Goal: Information Seeking & Learning: Learn about a topic

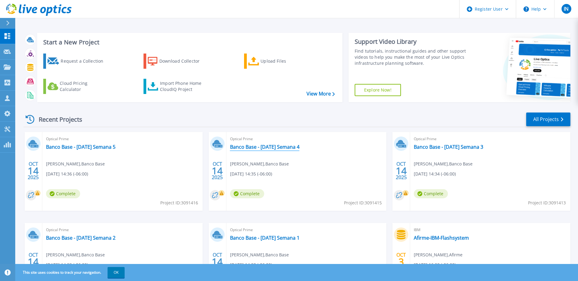
click at [263, 146] on link "Banco Base - Sep 2025 Semana 4" at bounding box center [264, 147] width 69 height 6
click at [99, 145] on link "Banco Base - Sep 2025 Semana 5" at bounding box center [80, 147] width 69 height 6
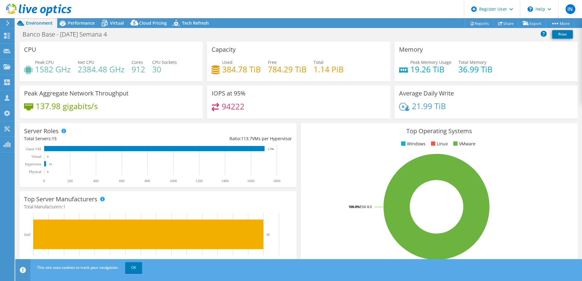
select select "USD"
click at [81, 27] on div "Performance" at bounding box center [78, 23] width 42 height 10
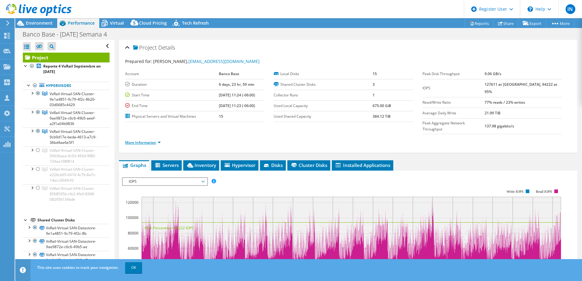
click at [143, 140] on link "More Information" at bounding box center [143, 142] width 36 height 5
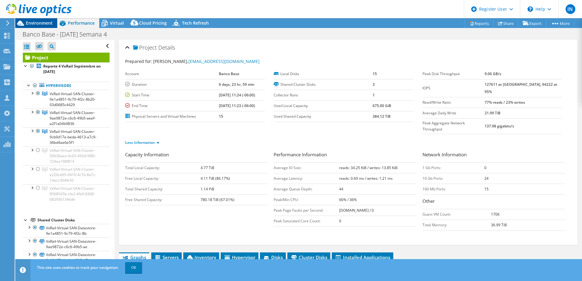
click at [47, 23] on span "Environment" at bounding box center [39, 23] width 27 height 6
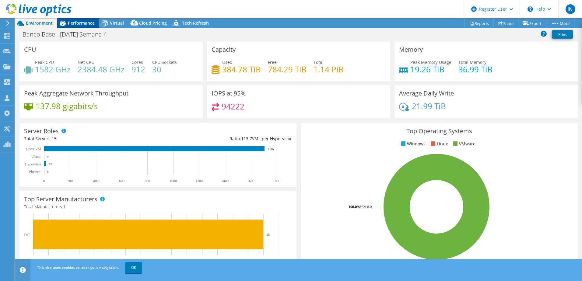
click at [75, 22] on span "Performance" at bounding box center [81, 23] width 27 height 6
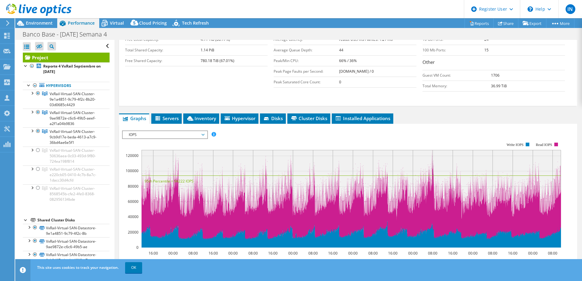
scroll to position [122, 0]
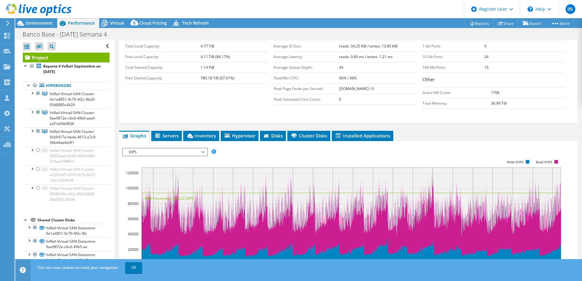
click at [169, 149] on span "IOPS" at bounding box center [165, 152] width 78 height 7
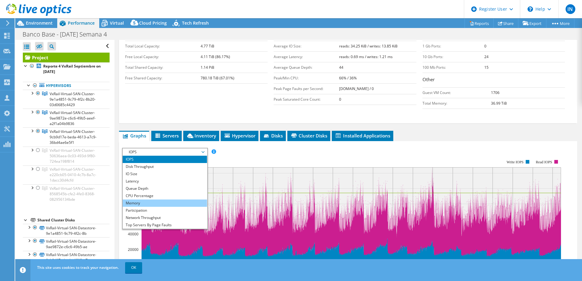
click at [161, 200] on li "Memory" at bounding box center [165, 203] width 84 height 7
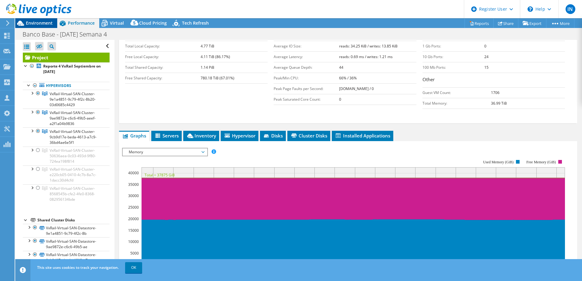
click at [41, 24] on span "Environment" at bounding box center [39, 23] width 27 height 6
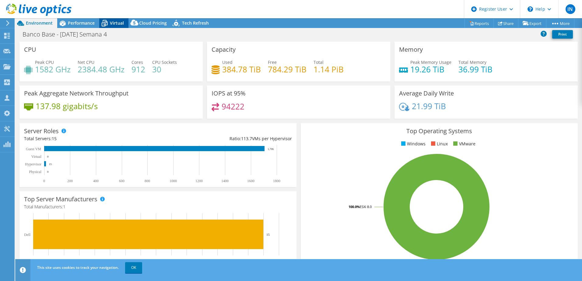
click at [116, 21] on span "Virtual" at bounding box center [117, 23] width 14 height 6
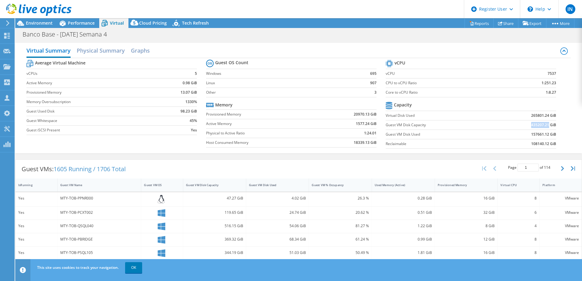
click at [545, 125] on td "435207.21 GiB" at bounding box center [525, 124] width 62 height 9
copy b "435207.21"
click at [78, 25] on span "Performance" at bounding box center [81, 23] width 27 height 6
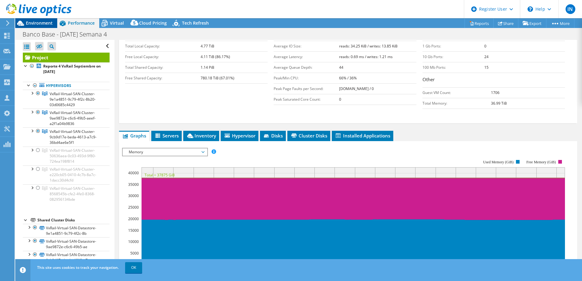
click at [46, 24] on span "Environment" at bounding box center [39, 23] width 27 height 6
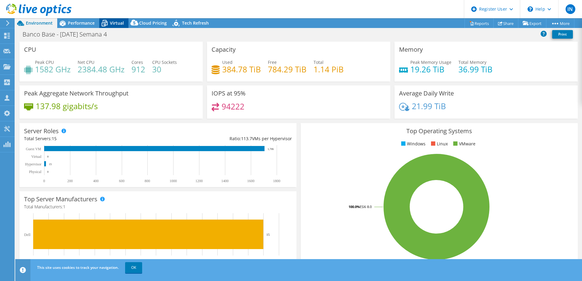
click at [111, 23] on span "Virtual" at bounding box center [117, 23] width 14 height 6
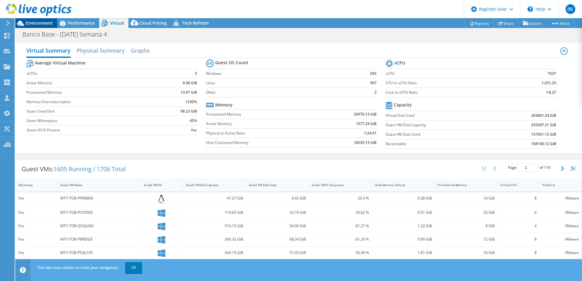
click at [44, 21] on span "Environment" at bounding box center [39, 23] width 27 height 6
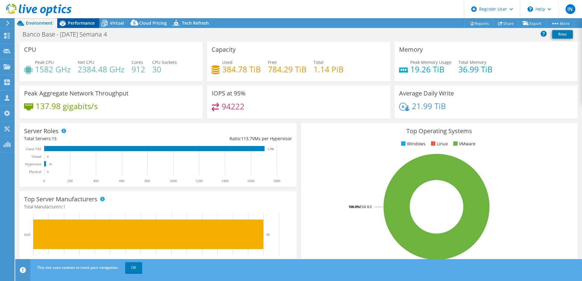
click at [75, 23] on span "Performance" at bounding box center [81, 23] width 27 height 6
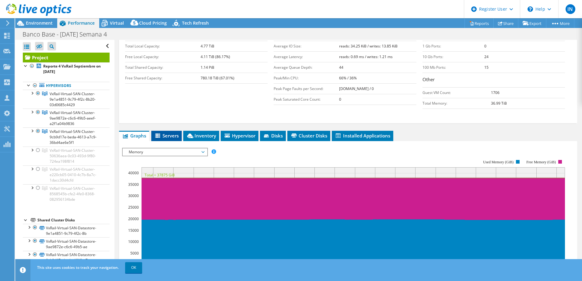
click at [166, 133] on span "Servers" at bounding box center [166, 136] width 24 height 6
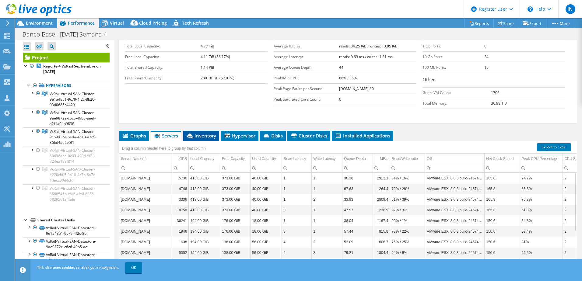
click at [207, 133] on span "Inventory" at bounding box center [201, 136] width 30 height 6
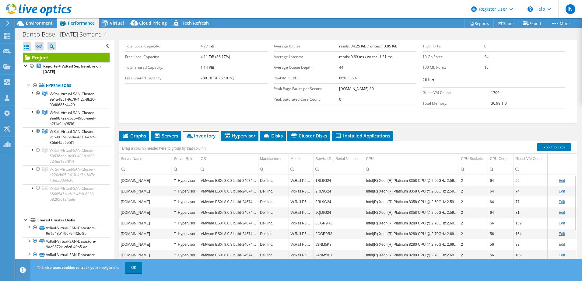
click at [392, 207] on td "Intel(R) Xeon(R) Platinum 8358 CPU @ 2.60GHz 2.59 GHz" at bounding box center [412, 212] width 95 height 11
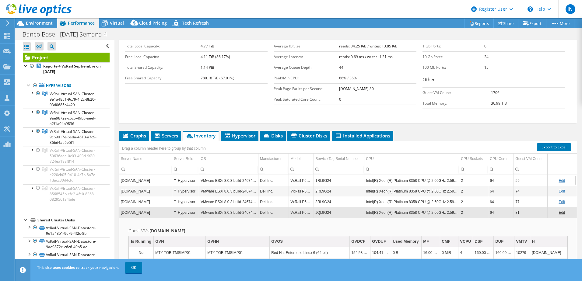
click at [392, 207] on td "Intel(R) Xeon(R) Platinum 8358 CPU @ 2.60GHz 2.59 GHz" at bounding box center [412, 212] width 95 height 11
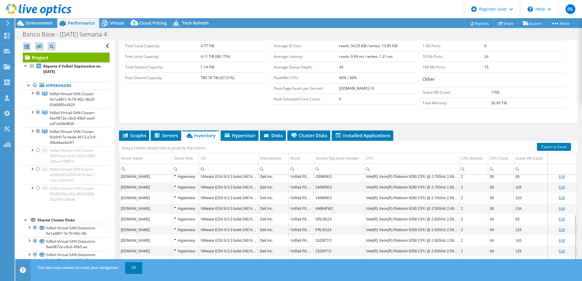
scroll to position [134, 0]
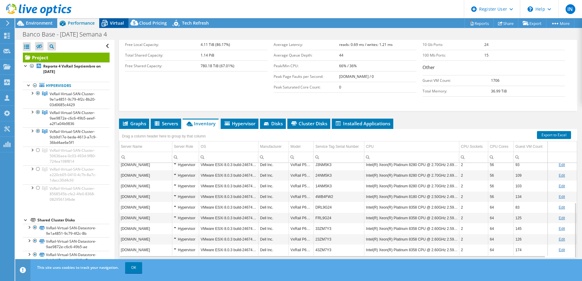
click at [108, 22] on icon at bounding box center [104, 23] width 11 height 11
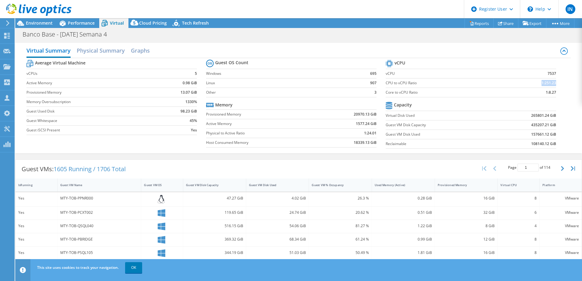
drag, startPoint x: 533, startPoint y: 79, endPoint x: 551, endPoint y: 84, distance: 18.8
click at [551, 84] on td "1:251.23" at bounding box center [531, 82] width 50 height 9
drag, startPoint x: 551, startPoint y: 84, endPoint x: 540, endPoint y: 84, distance: 11.6
click at [544, 84] on b "1:251.23" at bounding box center [549, 83] width 15 height 6
click at [542, 84] on b "1:251.23" at bounding box center [549, 83] width 15 height 6
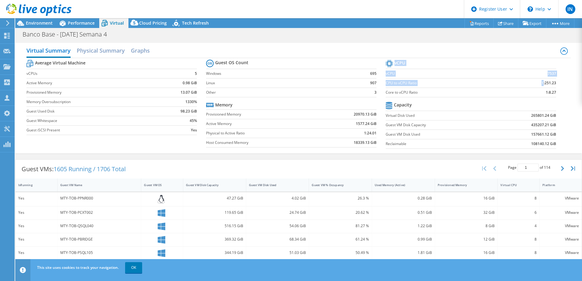
drag, startPoint x: 539, startPoint y: 84, endPoint x: 554, endPoint y: 85, distance: 15.0
click at [554, 85] on section "vCPU vCPU 7537 CPU to vCPU Ratio 1:251.23 Core to vCPU Ratio 1:8.27 Capacity Vi…" at bounding box center [476, 105] width 180 height 94
drag, startPoint x: 554, startPoint y: 85, endPoint x: 550, endPoint y: 94, distance: 9.5
click at [550, 94] on b "1:8.27" at bounding box center [551, 93] width 10 height 6
drag, startPoint x: 541, startPoint y: 93, endPoint x: 554, endPoint y: 95, distance: 12.9
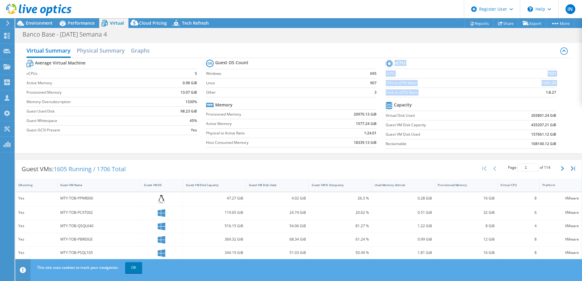
click at [554, 95] on section "vCPU vCPU 7537 CPU to vCPU Ratio 1:251.23 Core to vCPU Ratio 1:8.27 Capacity Vi…" at bounding box center [476, 105] width 180 height 94
drag, startPoint x: 554, startPoint y: 95, endPoint x: 538, endPoint y: 97, distance: 16.1
click at [538, 97] on section "vCPU vCPU 7537 CPU to vCPU Ratio 1:251.23 Core to vCPU Ratio 1:8.27 Capacity Vi…" at bounding box center [476, 105] width 180 height 94
click at [70, 24] on span "Performance" at bounding box center [81, 23] width 27 height 6
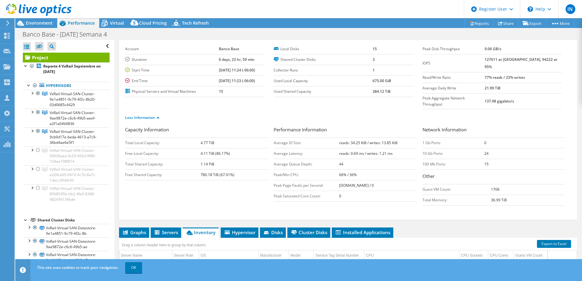
scroll to position [0, 0]
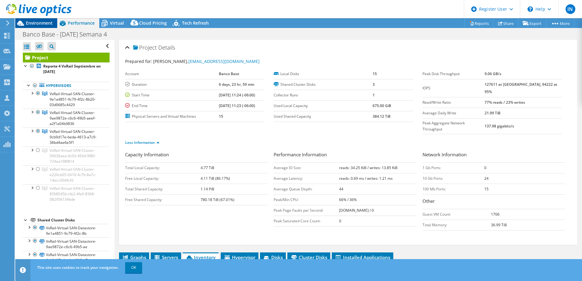
click at [44, 23] on span "Environment" at bounding box center [39, 23] width 27 height 6
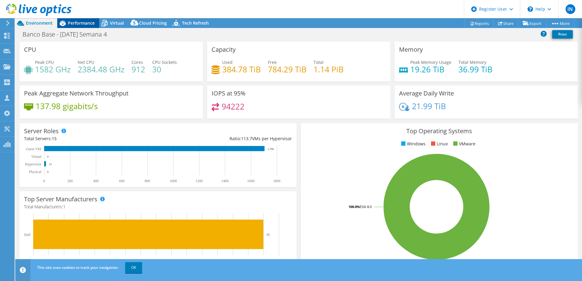
click at [76, 20] on span "Performance" at bounding box center [81, 23] width 27 height 6
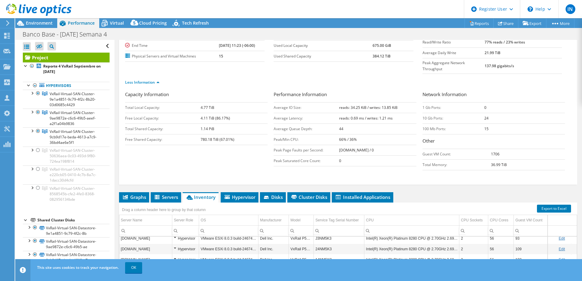
scroll to position [61, 0]
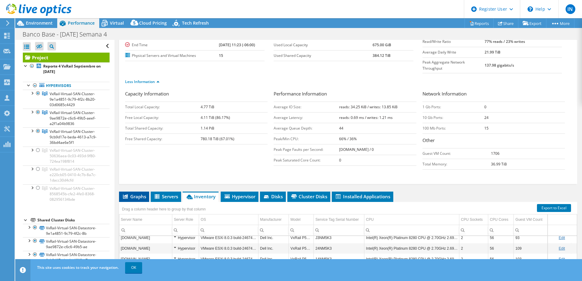
drag, startPoint x: 135, startPoint y: 184, endPoint x: 141, endPoint y: 184, distance: 6.1
click at [135, 194] on span "Graphs" at bounding box center [134, 197] width 24 height 6
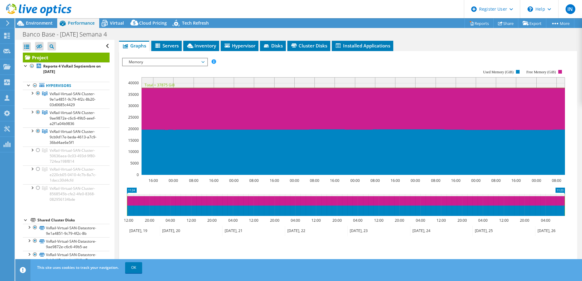
scroll to position [213, 0]
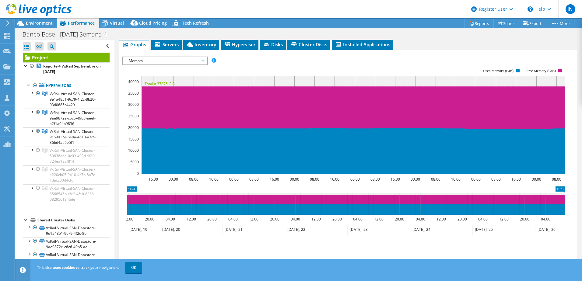
click at [193, 57] on span "Memory" at bounding box center [165, 60] width 78 height 7
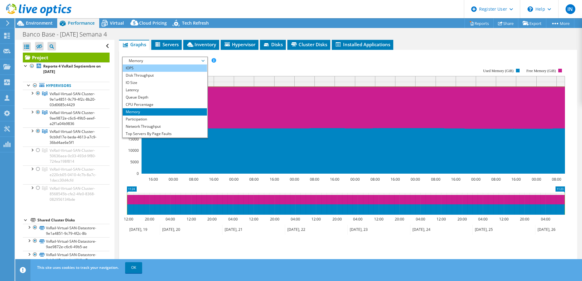
click at [161, 65] on li "IOPS" at bounding box center [165, 68] width 84 height 7
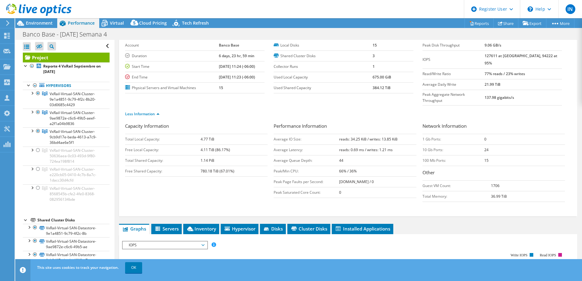
scroll to position [0, 0]
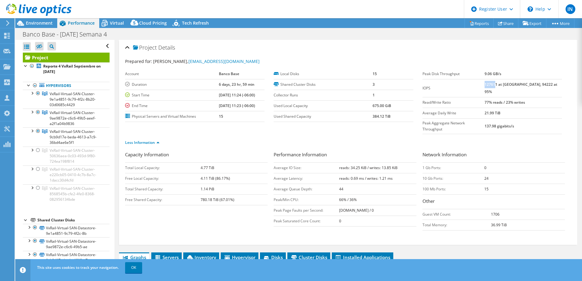
drag, startPoint x: 497, startPoint y: 85, endPoint x: 508, endPoint y: 85, distance: 10.7
click at [508, 85] on b "127611 at Peak, 94222 at 95%" at bounding box center [521, 88] width 73 height 12
drag, startPoint x: 508, startPoint y: 85, endPoint x: 501, endPoint y: 87, distance: 7.0
click at [501, 87] on td "127611 at Peak, 94222 at 95%" at bounding box center [523, 88] width 77 height 18
click at [505, 85] on b "127611 at Peak, 94222 at 95%" at bounding box center [521, 88] width 73 height 12
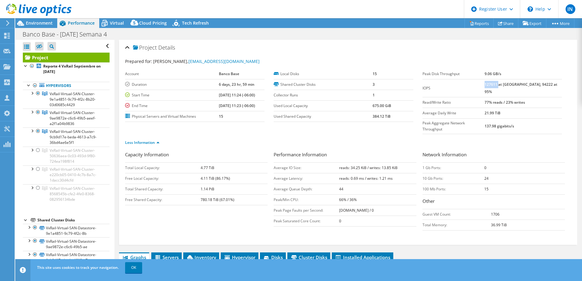
click at [505, 85] on b "127611 at Peak, 94222 at 95%" at bounding box center [521, 88] width 73 height 12
drag, startPoint x: 505, startPoint y: 85, endPoint x: 493, endPoint y: 89, distance: 13.0
click at [485, 89] on td "IOPS" at bounding box center [454, 88] width 62 height 18
drag, startPoint x: 526, startPoint y: 84, endPoint x: 549, endPoint y: 84, distance: 23.5
click at [549, 84] on td "127611 at Peak, 94222 at 95%" at bounding box center [523, 88] width 77 height 18
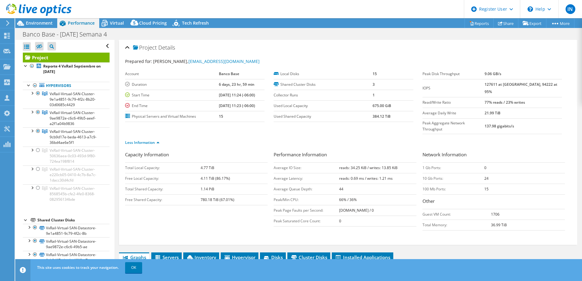
drag, startPoint x: 549, startPoint y: 84, endPoint x: 506, endPoint y: 90, distance: 44.0
click at [506, 97] on td "77% reads / 23% writes" at bounding box center [523, 102] width 77 height 11
click at [106, 19] on icon at bounding box center [104, 23] width 11 height 11
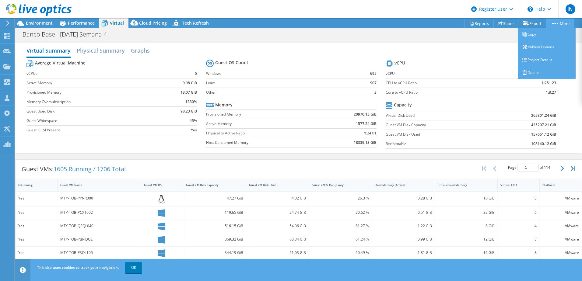
click at [555, 23] on icon at bounding box center [556, 24] width 6 height 2
click at [536, 59] on link "Project Details" at bounding box center [547, 60] width 58 height 13
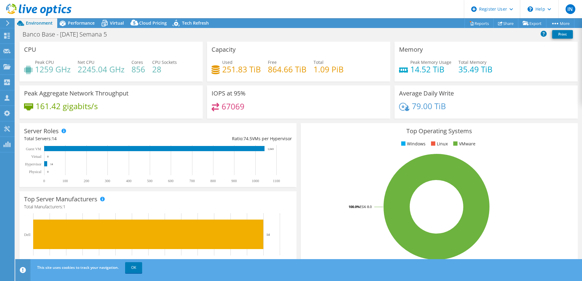
select select "USD"
click at [85, 24] on span "Performance" at bounding box center [81, 23] width 27 height 6
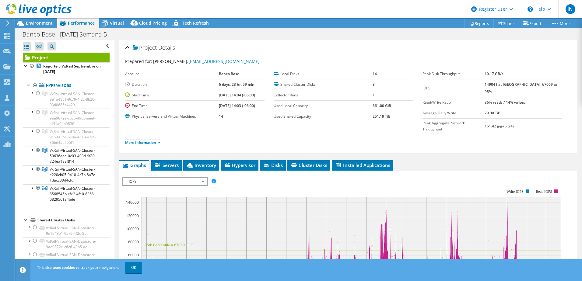
click at [143, 140] on link "More Information" at bounding box center [143, 142] width 36 height 5
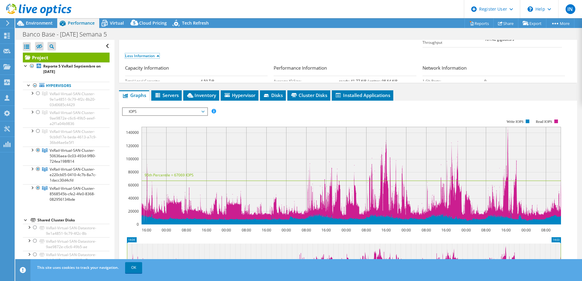
scroll to position [91, 0]
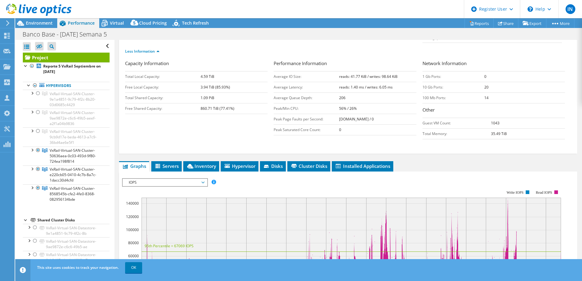
drag, startPoint x: 337, startPoint y: 95, endPoint x: 356, endPoint y: 100, distance: 20.1
click at [356, 103] on tr "Peak/Min CPU: 56% / 26%" at bounding box center [345, 108] width 143 height 11
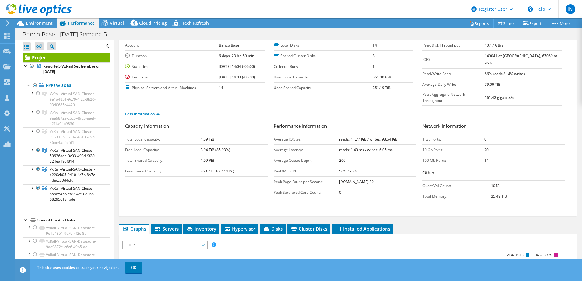
scroll to position [0, 0]
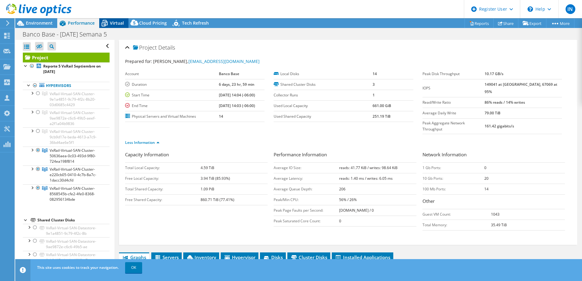
click at [111, 22] on span "Virtual" at bounding box center [117, 23] width 14 height 6
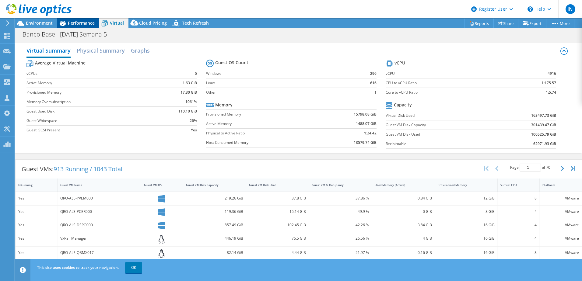
click at [86, 25] on span "Performance" at bounding box center [81, 23] width 27 height 6
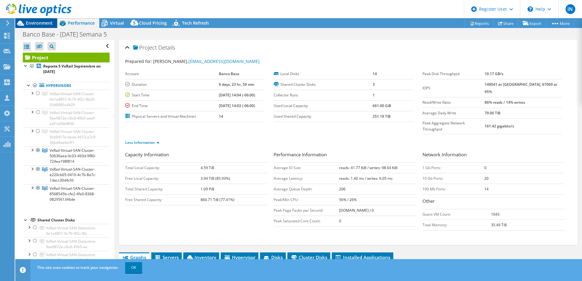
click at [30, 21] on span "Environment" at bounding box center [39, 23] width 27 height 6
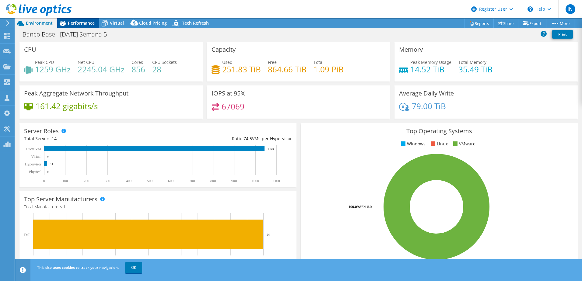
click at [79, 24] on span "Performance" at bounding box center [81, 23] width 27 height 6
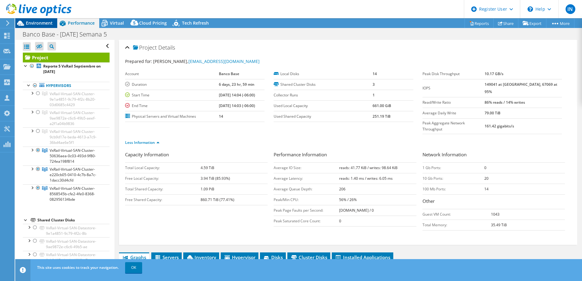
drag, startPoint x: 37, startPoint y: 20, endPoint x: 40, endPoint y: 25, distance: 5.3
click at [37, 20] on span "Environment" at bounding box center [39, 23] width 27 height 6
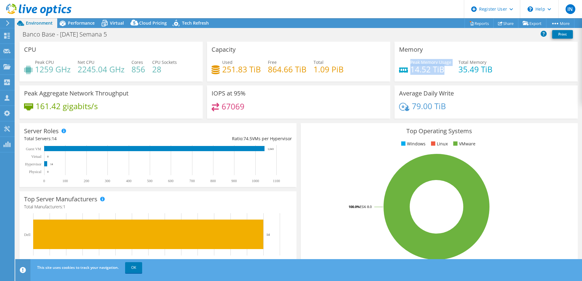
drag, startPoint x: 408, startPoint y: 62, endPoint x: 441, endPoint y: 72, distance: 34.7
click at [441, 72] on div "Peak Memory Usage 14.52 TiB" at bounding box center [431, 66] width 41 height 14
drag, startPoint x: 441, startPoint y: 72, endPoint x: 457, endPoint y: 83, distance: 18.6
click at [457, 83] on div "Memory Peak Memory Usage 14.52 TiB Total Memory 35.49 TiB" at bounding box center [487, 64] width 188 height 44
click at [119, 22] on span "Virtual" at bounding box center [117, 23] width 14 height 6
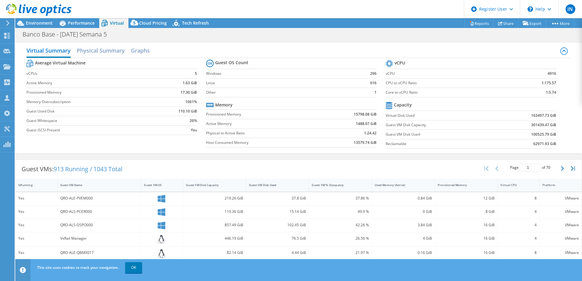
click at [228, 120] on td "Active Memory" at bounding box center [262, 123] width 113 height 9
click at [34, 20] on span "Environment" at bounding box center [39, 23] width 27 height 6
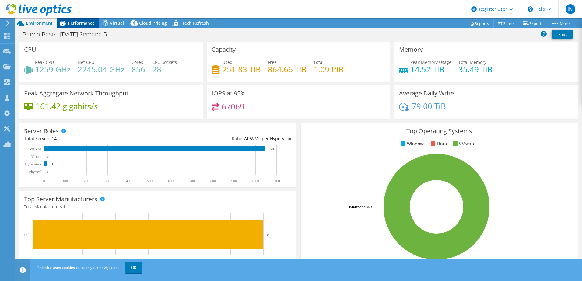
click at [78, 24] on span "Performance" at bounding box center [81, 23] width 27 height 6
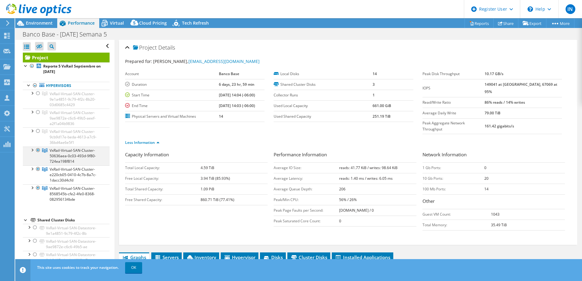
click at [32, 150] on div at bounding box center [32, 150] width 6 height 6
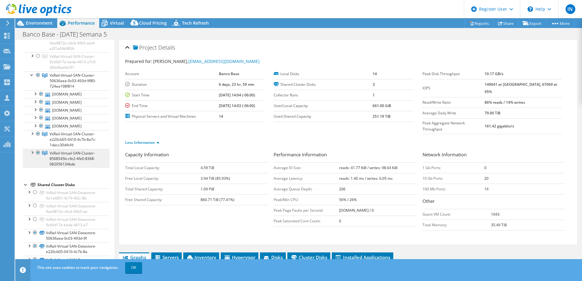
scroll to position [83, 0]
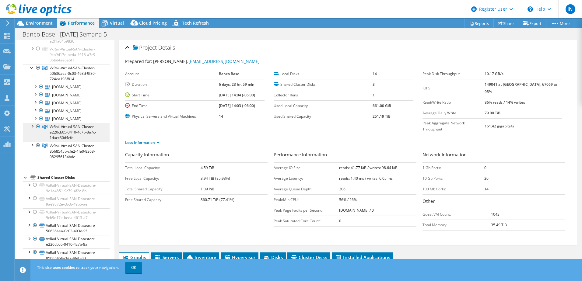
click at [28, 126] on link "VxRail-Virtual-SAN-Cluster-e220cb05-0410-4c7b-8a7c-1dacc30d4cfd" at bounding box center [66, 132] width 87 height 19
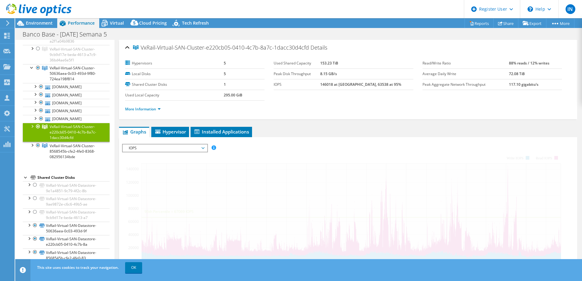
click at [32, 127] on div at bounding box center [32, 126] width 6 height 6
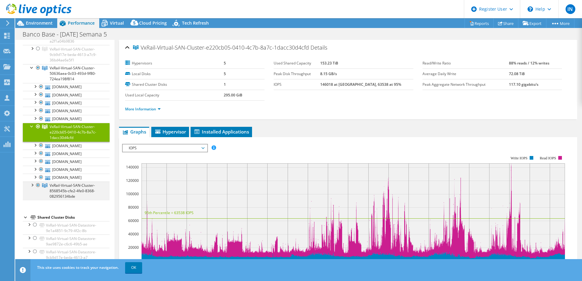
click at [32, 188] on div at bounding box center [32, 185] width 6 height 6
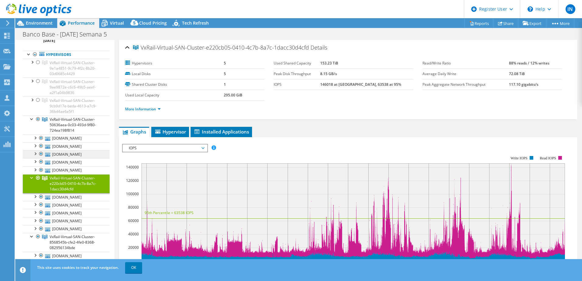
scroll to position [22, 0]
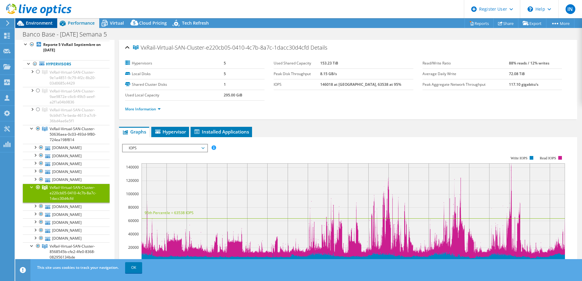
click at [31, 22] on span "Environment" at bounding box center [39, 23] width 27 height 6
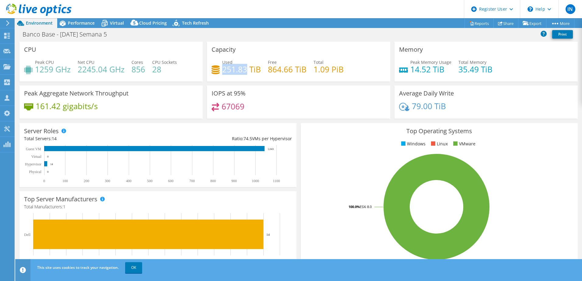
drag, startPoint x: 222, startPoint y: 69, endPoint x: 246, endPoint y: 68, distance: 23.8
click at [246, 68] on h4 "251.83 TiB" at bounding box center [241, 69] width 39 height 7
click at [112, 23] on span "Virtual" at bounding box center [117, 23] width 14 height 6
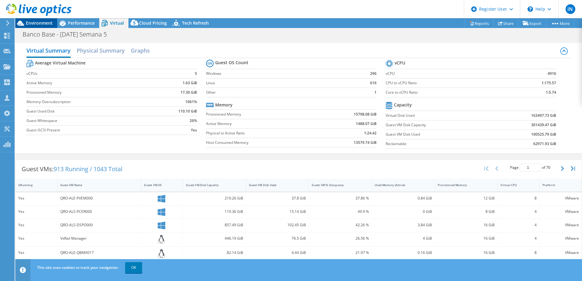
click at [41, 24] on span "Environment" at bounding box center [39, 23] width 27 height 6
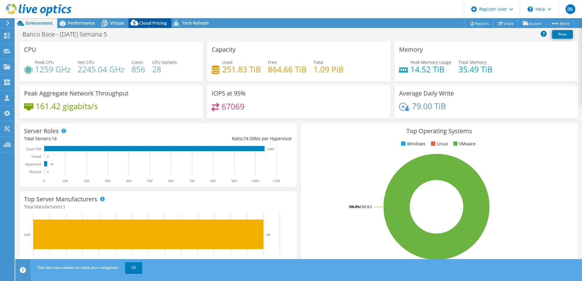
click at [154, 19] on div "Cloud Pricing" at bounding box center [150, 23] width 43 height 10
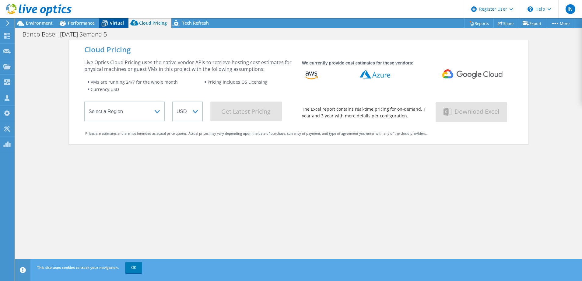
click at [118, 22] on span "Virtual" at bounding box center [117, 23] width 14 height 6
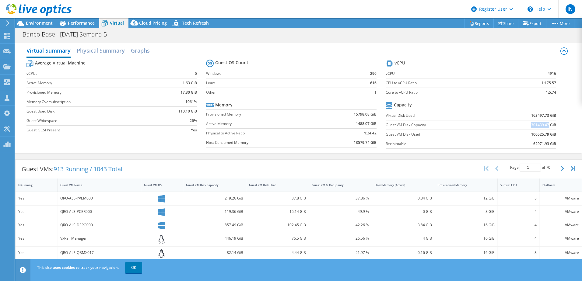
drag, startPoint x: 527, startPoint y: 125, endPoint x: 544, endPoint y: 125, distance: 17.4
click at [544, 125] on td "301439.47 GiB" at bounding box center [525, 124] width 62 height 9
copy b "301439.47"
drag, startPoint x: 528, startPoint y: 116, endPoint x: 545, endPoint y: 116, distance: 17.4
click at [545, 116] on b "163497.73 GiB" at bounding box center [544, 116] width 25 height 6
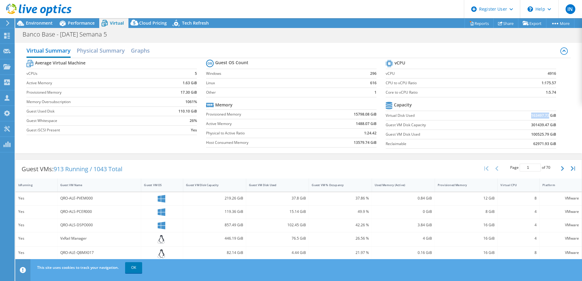
copy b "163497.73"
click at [532, 124] on b "301439.47 GiB" at bounding box center [544, 125] width 25 height 6
drag, startPoint x: 527, startPoint y: 124, endPoint x: 544, endPoint y: 125, distance: 17.1
click at [544, 125] on b "301439.47 GiB" at bounding box center [544, 125] width 25 height 6
copy b "301439.47"
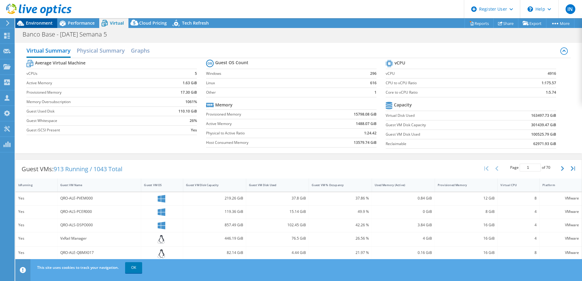
click at [42, 24] on span "Environment" at bounding box center [39, 23] width 27 height 6
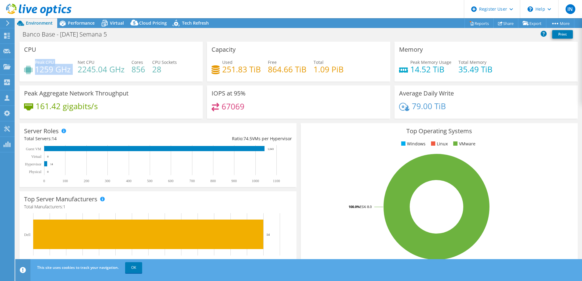
drag, startPoint x: 35, startPoint y: 61, endPoint x: 70, endPoint y: 75, distance: 37.6
click at [70, 75] on div "Peak CPU 1259 GHz Net CPU 2245.04 GHz Cores 856 CPU Sockets 28" at bounding box center [111, 69] width 174 height 20
drag, startPoint x: 70, startPoint y: 75, endPoint x: 51, endPoint y: 69, distance: 19.4
click at [51, 69] on h4 "1259 GHz" at bounding box center [53, 69] width 36 height 7
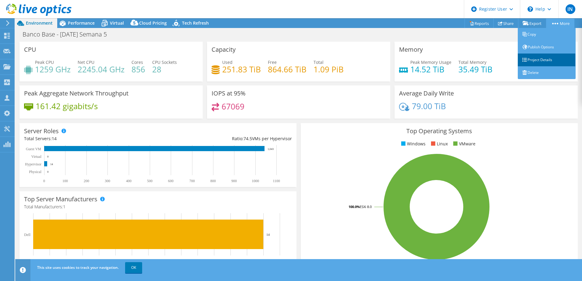
click at [543, 59] on link "Project Details" at bounding box center [547, 60] width 58 height 13
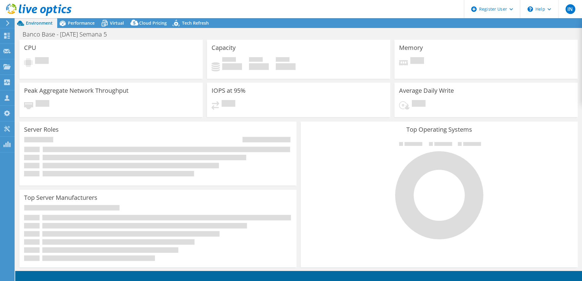
select select
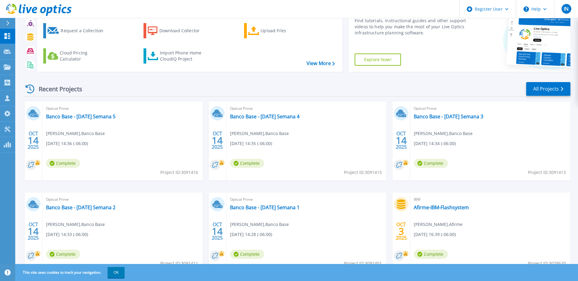
scroll to position [56, 0]
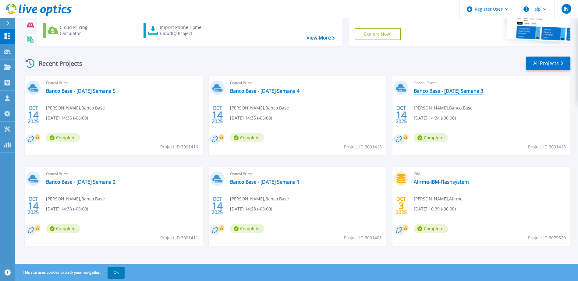
click at [434, 89] on link "Banco Base - [DATE] Semana 3" at bounding box center [448, 91] width 69 height 6
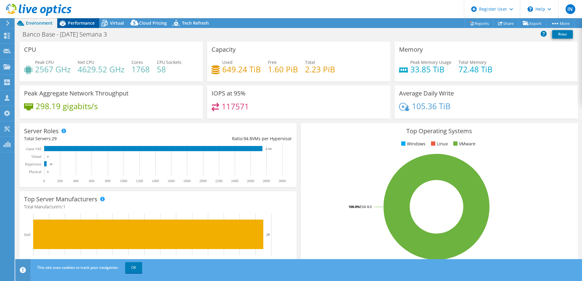
click at [80, 27] on div "Performance" at bounding box center [78, 23] width 42 height 10
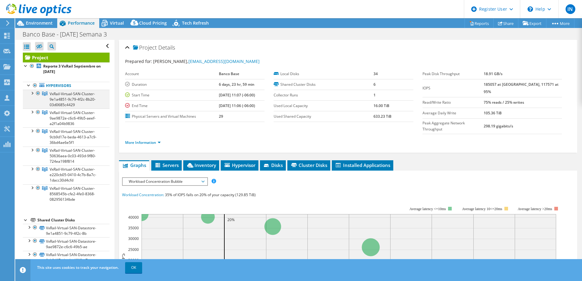
click at [38, 93] on div at bounding box center [38, 93] width 6 height 7
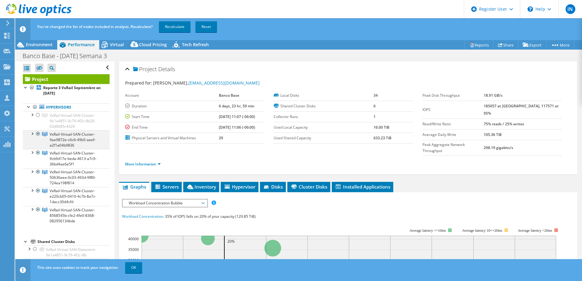
click at [39, 133] on div at bounding box center [38, 133] width 6 height 7
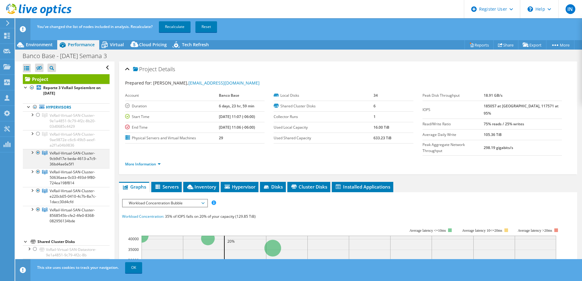
click at [38, 153] on div at bounding box center [38, 152] width 6 height 7
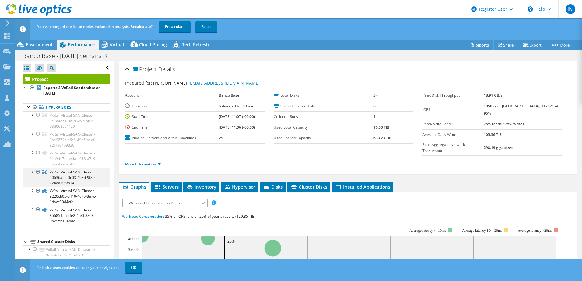
click at [33, 172] on div at bounding box center [32, 171] width 6 height 6
click at [34, 193] on div at bounding box center [32, 190] width 6 height 6
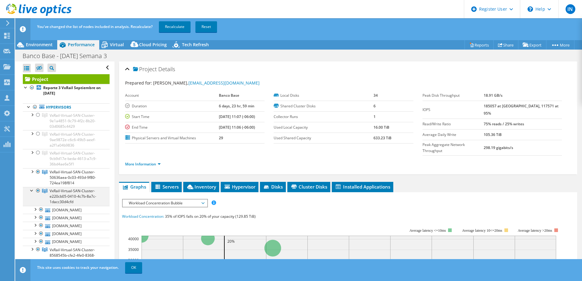
click at [34, 190] on div at bounding box center [32, 190] width 6 height 6
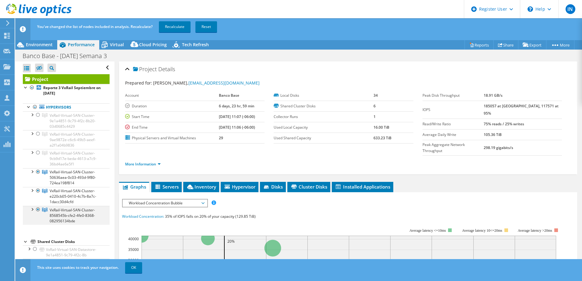
click at [33, 210] on div at bounding box center [32, 209] width 6 height 6
click at [34, 209] on div at bounding box center [32, 209] width 6 height 6
click at [128, 267] on link "OK" at bounding box center [133, 268] width 17 height 11
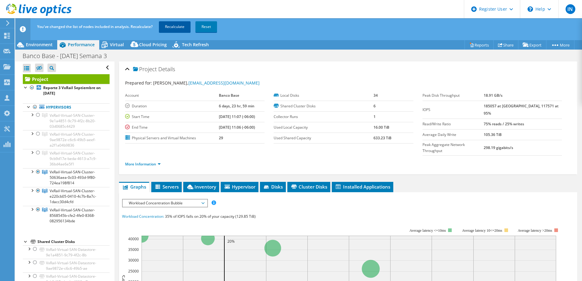
click at [165, 29] on link "Recalculate" at bounding box center [175, 26] width 32 height 11
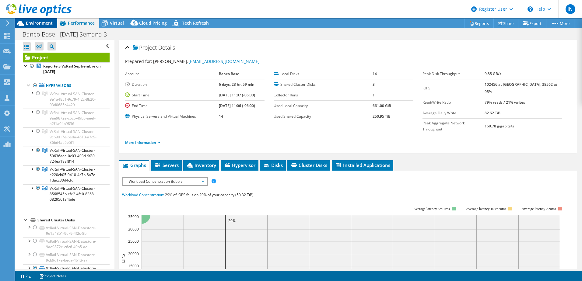
click at [29, 22] on span "Environment" at bounding box center [39, 23] width 27 height 6
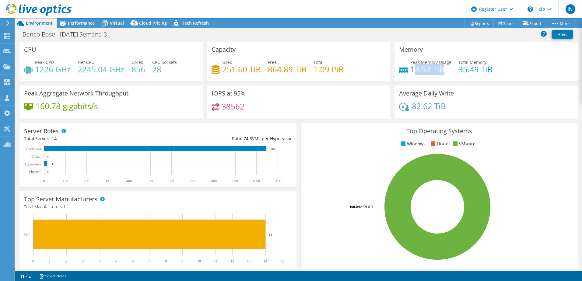
drag, startPoint x: 410, startPoint y: 69, endPoint x: 444, endPoint y: 69, distance: 33.5
click at [444, 69] on h4 "14.57 TiB" at bounding box center [431, 69] width 41 height 7
drag, startPoint x: 221, startPoint y: 64, endPoint x: 259, endPoint y: 72, distance: 39.1
click at [259, 72] on div "Used 251.60 TiB Free 864.89 TiB Total 1.09 PiB" at bounding box center [299, 69] width 174 height 20
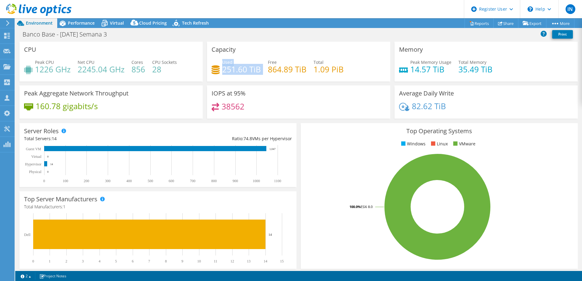
click at [258, 73] on h4 "251.60 TiB" at bounding box center [241, 69] width 39 height 7
click at [89, 23] on span "Performance" at bounding box center [81, 23] width 27 height 6
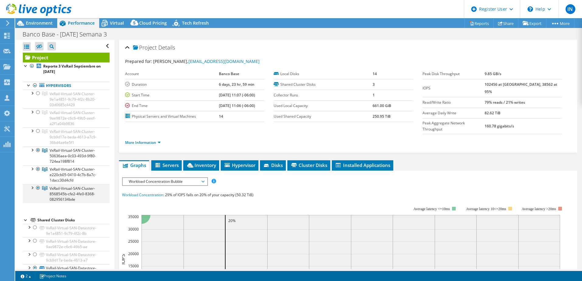
click at [34, 188] on div at bounding box center [32, 188] width 6 height 6
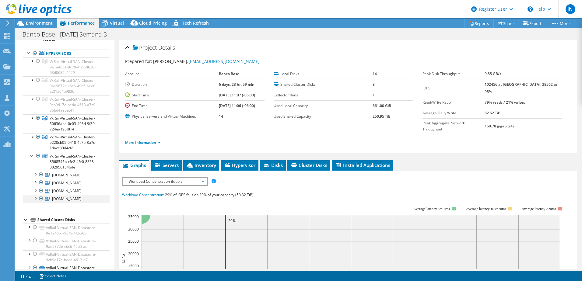
scroll to position [61, 0]
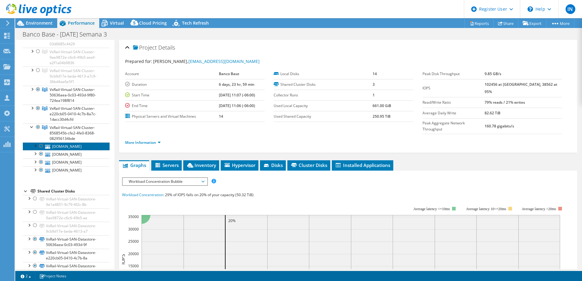
click at [65, 150] on link "[DOMAIN_NAME]" at bounding box center [66, 147] width 87 height 8
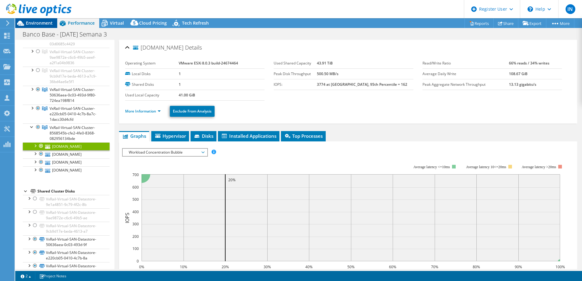
click at [37, 22] on span "Environment" at bounding box center [39, 23] width 27 height 6
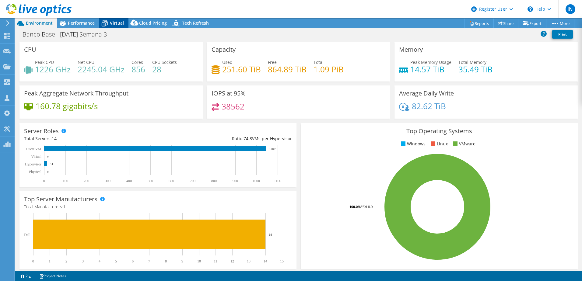
click at [114, 23] on span "Virtual" at bounding box center [117, 23] width 14 height 6
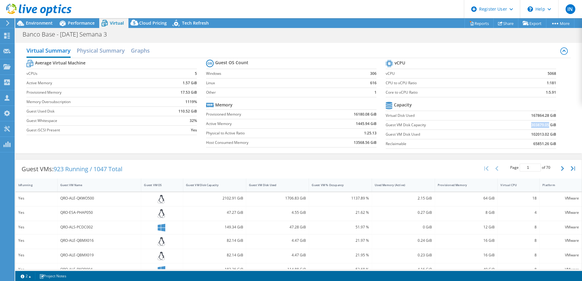
drag, startPoint x: 527, startPoint y: 127, endPoint x: 545, endPoint y: 126, distance: 17.4
click at [545, 126] on b "303879.05 GiB" at bounding box center [544, 125] width 25 height 6
copy b "303879.05"
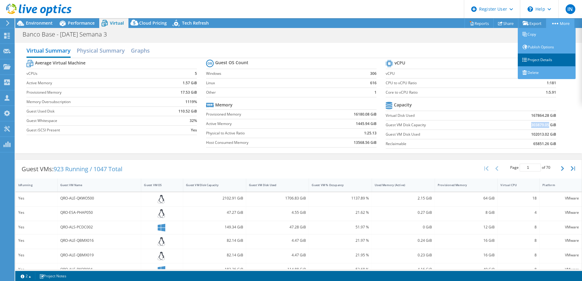
click at [536, 59] on link "Project Details" at bounding box center [547, 60] width 58 height 13
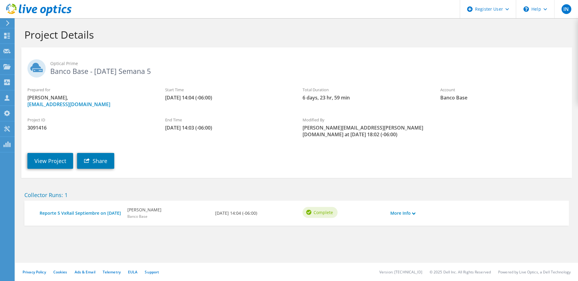
click at [39, 129] on span "3091416" at bounding box center [89, 128] width 125 height 7
click at [101, 128] on span "3091416" at bounding box center [89, 128] width 125 height 7
click at [49, 153] on link "View Project" at bounding box center [50, 161] width 46 height 16
click at [22, 35] on div "Dashboard" at bounding box center [28, 35] width 29 height 15
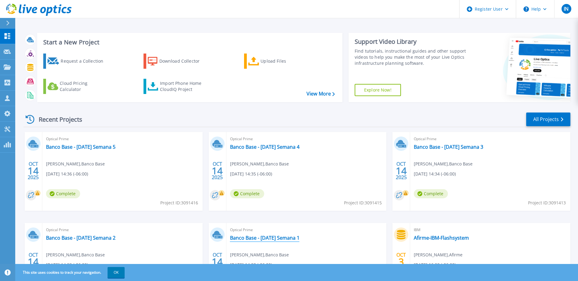
click at [256, 239] on link "Banco Base - [DATE] Semana 1" at bounding box center [264, 238] width 69 height 6
click at [94, 239] on link "Banco Base - [DATE] Semana 2" at bounding box center [80, 238] width 69 height 6
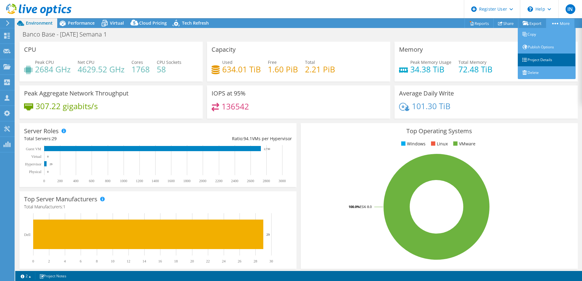
click at [533, 58] on link "Project Details" at bounding box center [547, 60] width 58 height 13
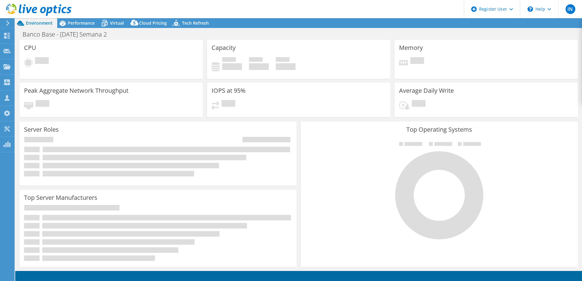
select select "USD"
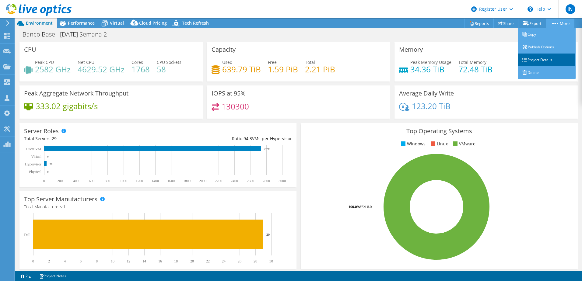
click at [540, 59] on link "Project Details" at bounding box center [547, 60] width 58 height 13
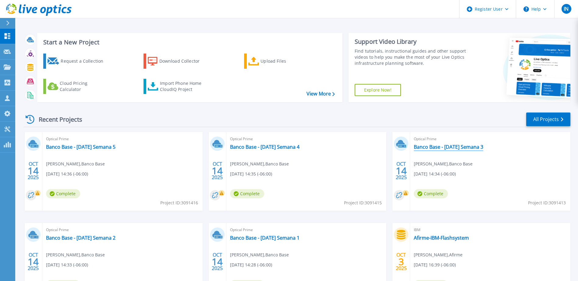
click at [451, 149] on link "Banco Base - [DATE] Semana 3" at bounding box center [448, 147] width 69 height 6
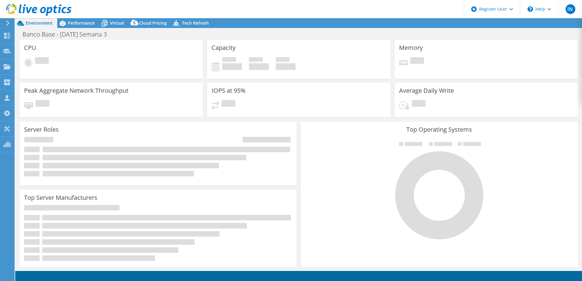
select select "USD"
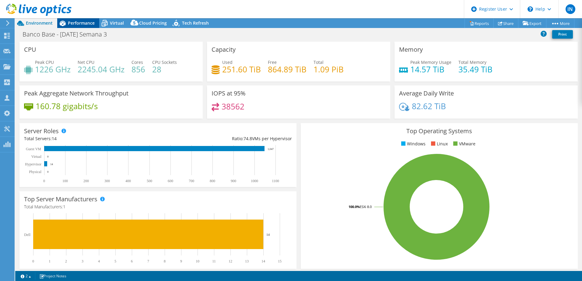
click at [74, 23] on span "Performance" at bounding box center [81, 23] width 27 height 6
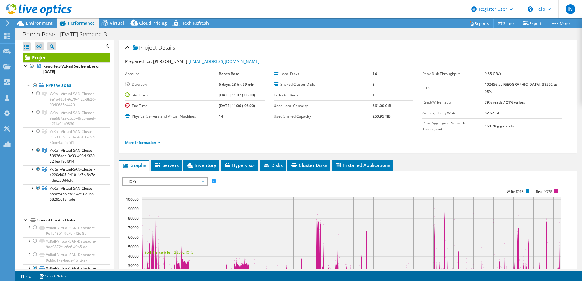
click at [159, 140] on link "More Information" at bounding box center [143, 142] width 36 height 5
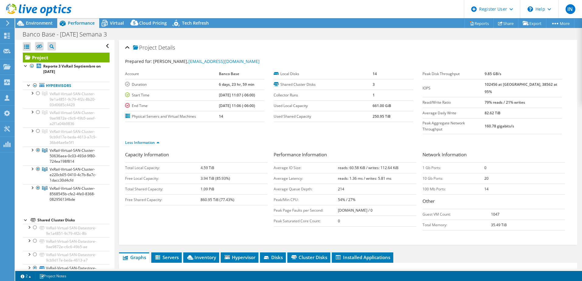
click at [530, 86] on b "102456 at Peak, 38562 at 95%" at bounding box center [521, 88] width 73 height 12
drag, startPoint x: 530, startPoint y: 86, endPoint x: 501, endPoint y: 111, distance: 38.7
click at [501, 111] on td "82.62 TiB" at bounding box center [523, 113] width 77 height 11
click at [113, 22] on span "Virtual" at bounding box center [117, 23] width 14 height 6
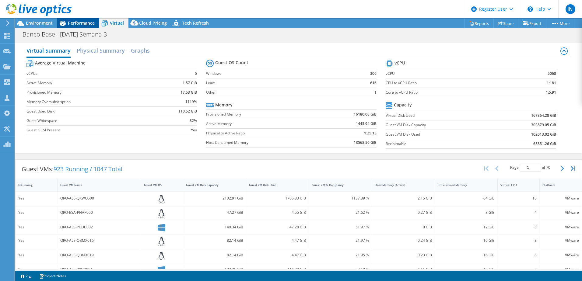
click at [94, 25] on span "Performance" at bounding box center [81, 23] width 27 height 6
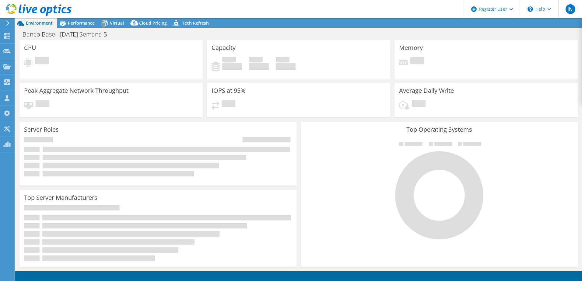
select select "USD"
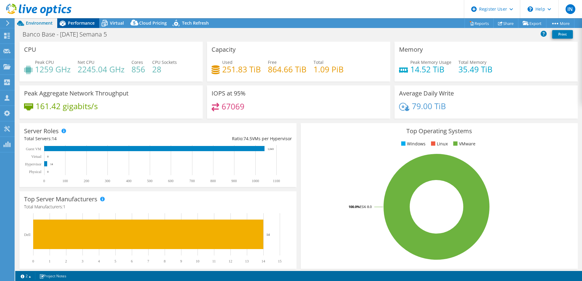
click at [81, 19] on div "Performance" at bounding box center [78, 23] width 42 height 10
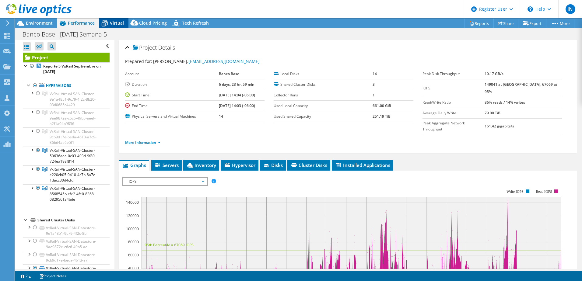
click at [114, 23] on span "Virtual" at bounding box center [117, 23] width 14 height 6
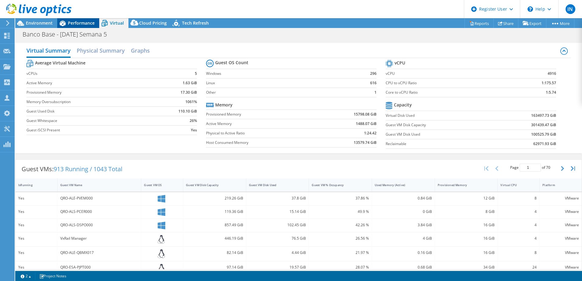
click at [80, 23] on span "Performance" at bounding box center [81, 23] width 27 height 6
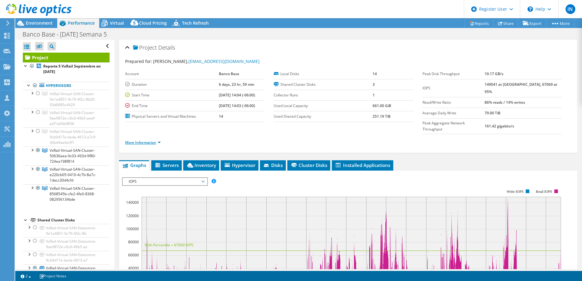
click at [155, 140] on link "More Information" at bounding box center [143, 142] width 36 height 5
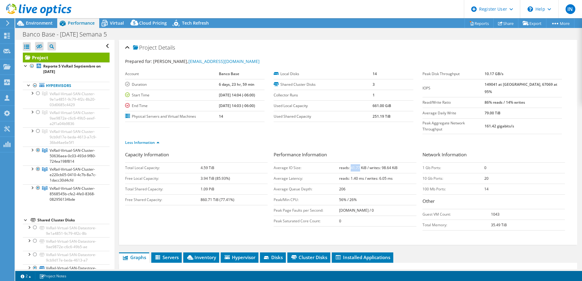
drag, startPoint x: 348, startPoint y: 154, endPoint x: 357, endPoint y: 156, distance: 8.9
click at [357, 165] on b "reads: 41.77 KiB / writes: 98.64 KiB" at bounding box center [368, 167] width 58 height 5
drag, startPoint x: 357, startPoint y: 156, endPoint x: 380, endPoint y: 157, distance: 23.2
click at [380, 165] on b "reads: 41.77 KiB / writes: 98.64 KiB" at bounding box center [368, 167] width 58 height 5
drag, startPoint x: 380, startPoint y: 157, endPoint x: 389, endPoint y: 156, distance: 9.2
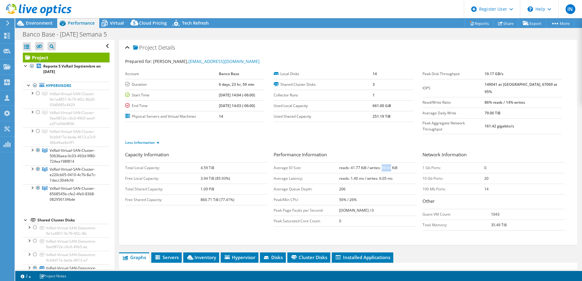
click at [389, 165] on b "reads: 41.77 KiB / writes: 98.64 KiB" at bounding box center [368, 167] width 58 height 5
drag, startPoint x: 389, startPoint y: 156, endPoint x: 382, endPoint y: 165, distance: 11.7
click at [382, 176] on b "reads: 1.40 ms / writes: 6.05 ms" at bounding box center [366, 178] width 54 height 5
drag, startPoint x: 269, startPoint y: 138, endPoint x: 373, endPoint y: 48, distance: 137.1
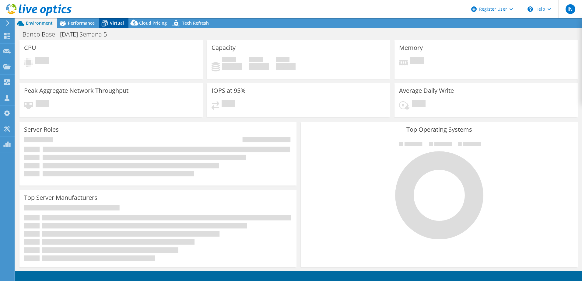
select select "USD"
click at [116, 22] on span "Virtual" at bounding box center [117, 23] width 14 height 6
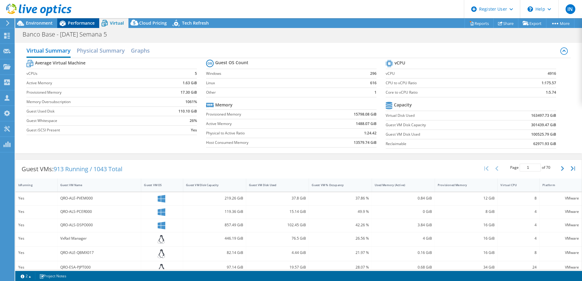
click at [80, 20] on span "Performance" at bounding box center [81, 23] width 27 height 6
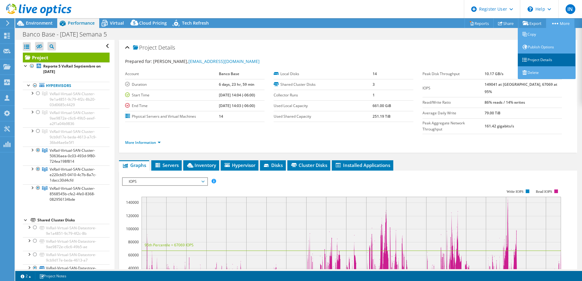
click at [537, 64] on link "Project Details" at bounding box center [547, 60] width 58 height 13
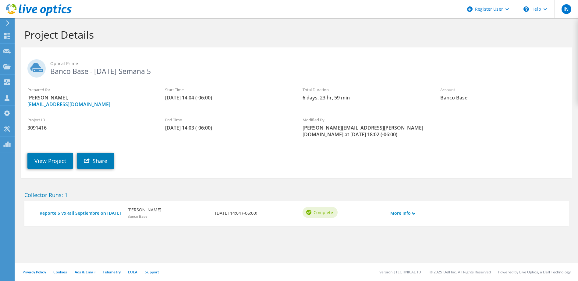
click at [44, 126] on span "3091416" at bounding box center [89, 128] width 125 height 7
copy span "3091416"
click at [47, 154] on link "View Project" at bounding box center [50, 161] width 46 height 16
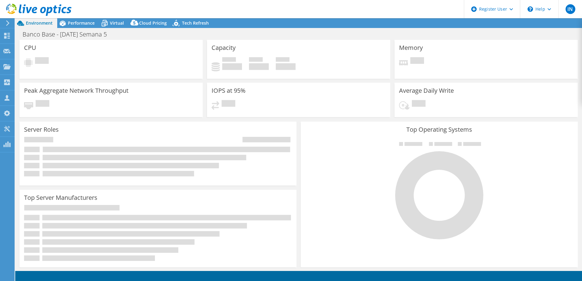
select select "USD"
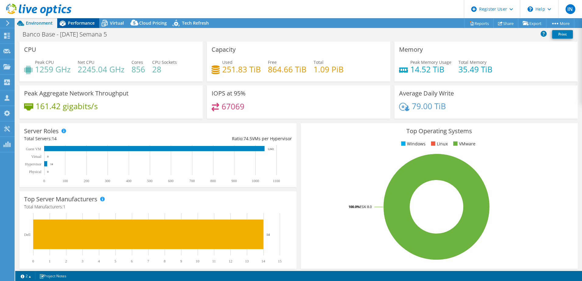
click at [80, 21] on span "Performance" at bounding box center [81, 23] width 27 height 6
